Goal: Transaction & Acquisition: Purchase product/service

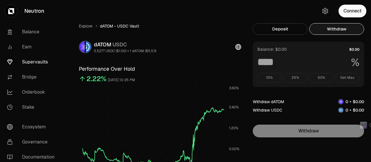
scroll to position [197, 0]
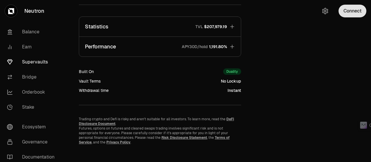
click at [349, 9] on button "Connect" at bounding box center [352, 11] width 28 height 13
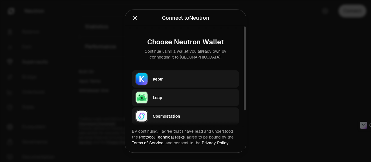
click at [158, 77] on div "Keplr" at bounding box center [194, 79] width 83 height 6
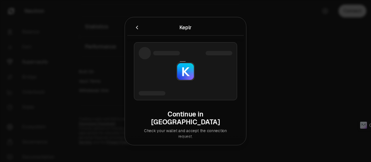
type input "***"
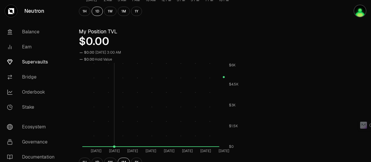
scroll to position [261, 0]
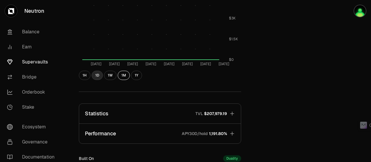
click at [97, 76] on button "1D" at bounding box center [97, 75] width 11 height 9
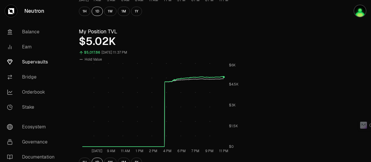
scroll to position [0, 0]
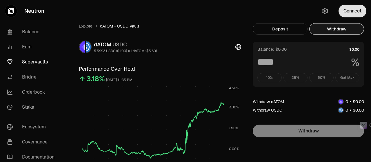
click at [355, 9] on button "Connect" at bounding box center [352, 11] width 28 height 13
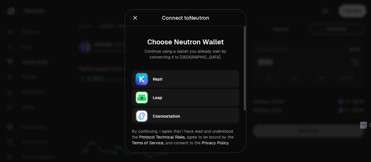
click at [147, 76] on img "button" at bounding box center [141, 78] width 13 height 13
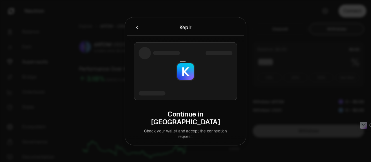
type input "***"
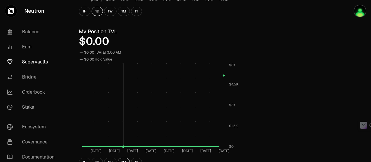
scroll to position [261, 0]
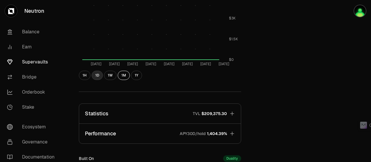
click at [97, 76] on button "1D" at bounding box center [97, 75] width 11 height 9
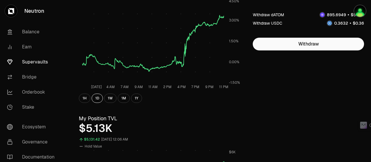
scroll to position [0, 0]
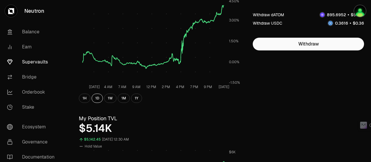
scroll to position [174, 0]
